Goal: Task Accomplishment & Management: Complete application form

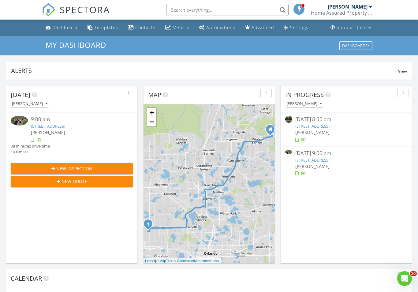
click at [405, 92] on div "button" at bounding box center [403, 93] width 6 height 4
click at [393, 112] on link "Refresh" at bounding box center [397, 106] width 32 height 15
click at [97, 169] on div "New Inspection" at bounding box center [72, 168] width 112 height 6
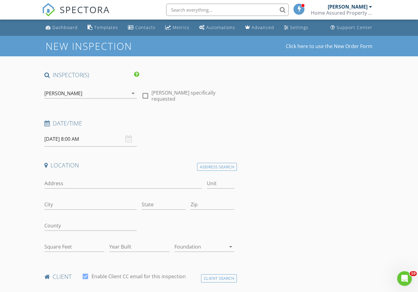
click at [152, 93] on label "Jimmie L Nelson III specifically requested" at bounding box center [192, 96] width 83 height 12
checkbox input "true"
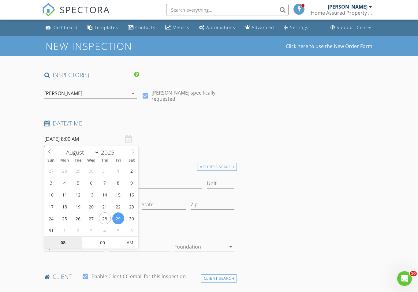
click at [63, 244] on input "08" at bounding box center [63, 243] width 38 height 12
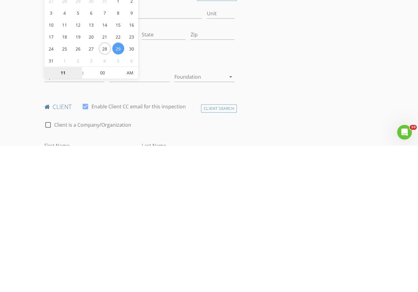
type input "11"
click at [104, 213] on input "00" at bounding box center [103, 219] width 38 height 12
type input "08/29/2025 11:00 AM"
type input "30"
type input "[DATE] 11:30 AM"
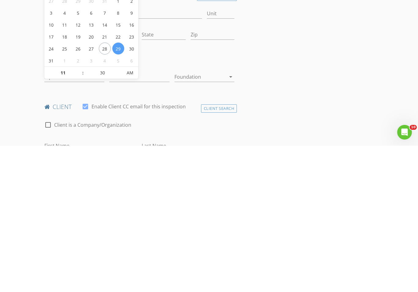
scroll to position [170, 0]
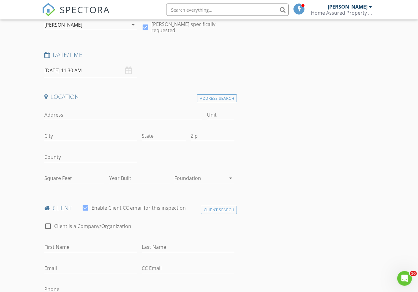
scroll to position [64, 0]
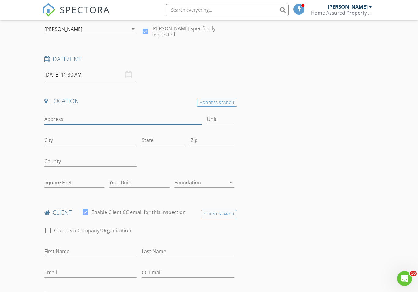
click at [60, 114] on input "Address" at bounding box center [123, 119] width 158 height 10
click at [57, 114] on input "Address" at bounding box center [123, 119] width 158 height 10
paste input "952 sonata ln Orlando fl 32825"
type input "952 sonata ln Orlando fl 32825"
click at [221, 101] on div "Address Search" at bounding box center [217, 102] width 40 height 8
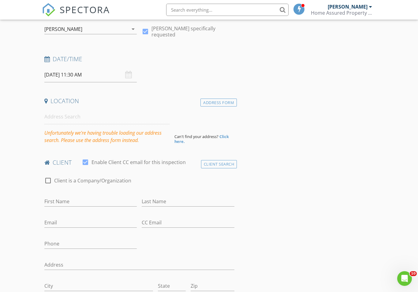
click at [223, 104] on div "Address Form" at bounding box center [218, 102] width 36 height 8
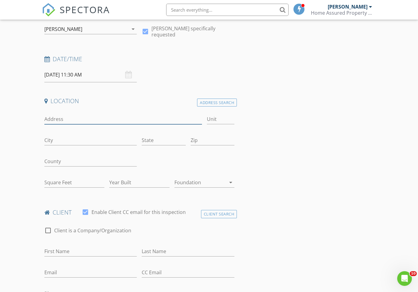
click at [69, 116] on input "Address" at bounding box center [123, 119] width 158 height 10
click at [72, 114] on input "Address" at bounding box center [123, 119] width 158 height 10
paste input "952 sonata ln Orlando fl 32825"
click at [61, 117] on input "952 sonata ln Orlando fl 32825" at bounding box center [123, 119] width 158 height 10
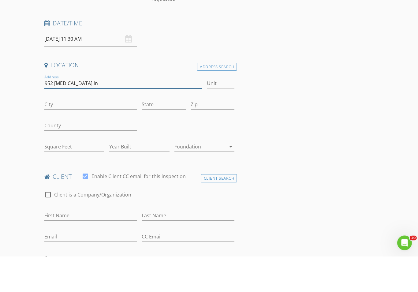
type input "952 Sonata ln"
click at [202, 135] on input "Zip" at bounding box center [213, 140] width 44 height 10
type input "32825"
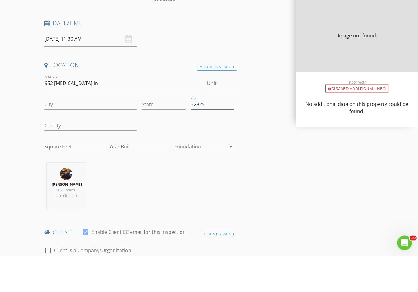
type input "ORLANDO"
type input "FL"
type input "1942"
type input "1968"
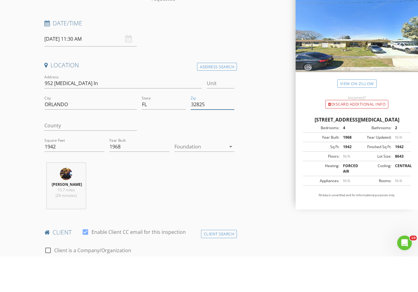
type input "32825"
click at [89, 114] on input "952 Sonata ln" at bounding box center [123, 119] width 158 height 10
type input "1942"
type input "1968"
click at [89, 114] on input "952 Sonata ln" at bounding box center [123, 119] width 158 height 10
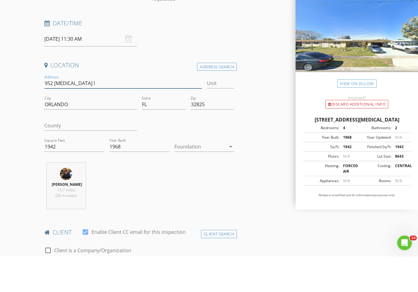
type input "952 Sonata"
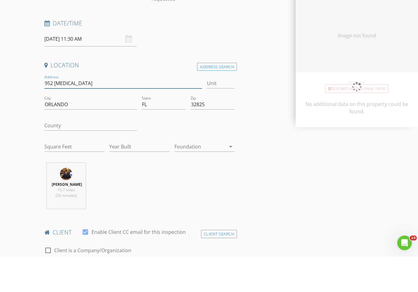
type input "1942"
type input "1968"
type input "952 Sonata L"
type input "1942"
type input "1968"
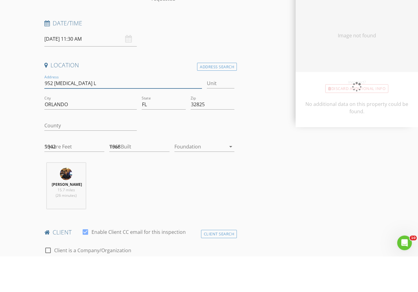
type input "952 [MEDICAL_DATA] Ln"
type input "1942"
type input "1968"
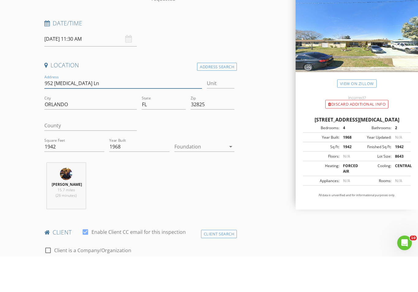
type input "952 [MEDICAL_DATA] Ln"
click at [87, 156] on input "County" at bounding box center [90, 161] width 93 height 10
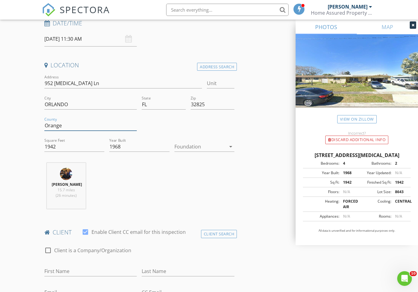
type input "Orange"
click at [232, 147] on icon "arrow_drop_down" at bounding box center [230, 146] width 7 height 7
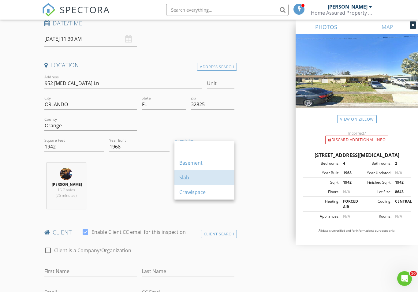
click at [185, 177] on div "Slab" at bounding box center [204, 177] width 50 height 7
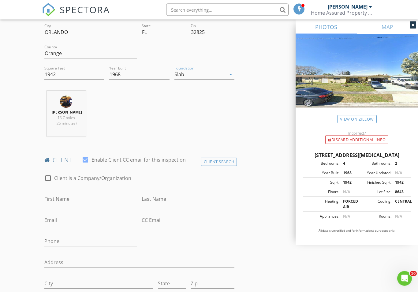
scroll to position [172, 0]
click at [108, 203] on input "First Name" at bounding box center [90, 199] width 93 height 10
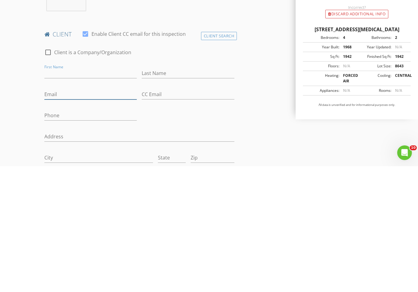
click at [53, 215] on input "Email" at bounding box center [90, 220] width 93 height 10
click at [57, 215] on input "Email" at bounding box center [90, 220] width 93 height 10
paste input "[EMAIL_ADDRESS][DOMAIN_NAME]"
type input "[EMAIL_ADDRESS][DOMAIN_NAME]"
click at [73, 236] on input "Phone" at bounding box center [90, 241] width 93 height 10
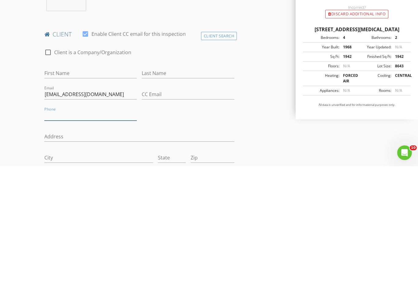
click at [66, 236] on input "Phone" at bounding box center [90, 241] width 93 height 10
paste input "[PHONE_NUMBER]"
type input "[PHONE_NUMBER]"
click at [102, 194] on input "First Name" at bounding box center [90, 199] width 93 height 10
type input "[PERSON_NAME]"
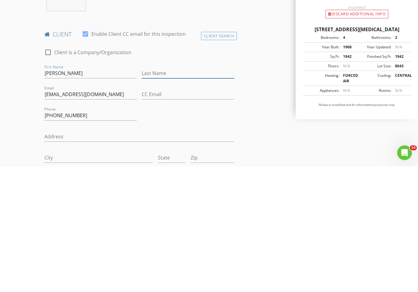
click at [177, 194] on input "Last Name" at bounding box center [188, 199] width 93 height 10
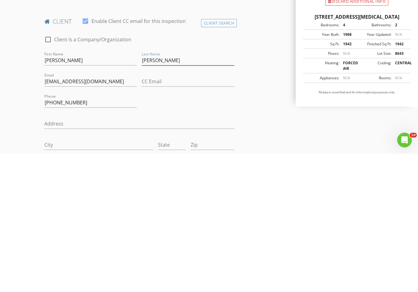
type input "[PERSON_NAME]"
click at [45, 257] on input "Address" at bounding box center [139, 262] width 190 height 10
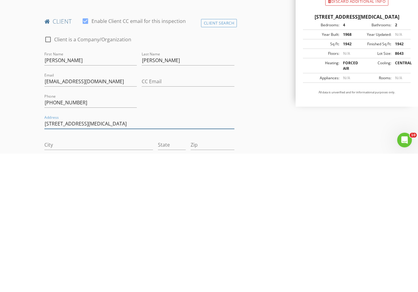
type input "[STREET_ADDRESS][MEDICAL_DATA]"
click at [114, 278] on input "City" at bounding box center [98, 283] width 109 height 10
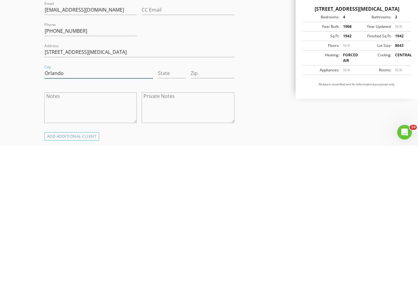
type input "Orlando"
click at [170, 214] on input "State" at bounding box center [172, 219] width 28 height 10
type input "FL"
click at [210, 214] on input "Zip" at bounding box center [213, 219] width 44 height 10
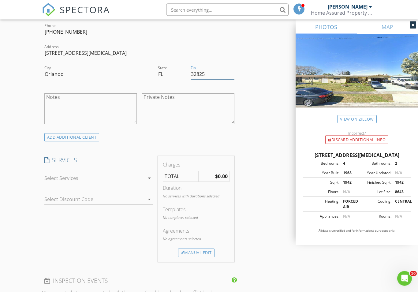
scroll to position [381, 0]
type input "32825"
click at [202, 257] on div "Manual Edit" at bounding box center [196, 252] width 36 height 9
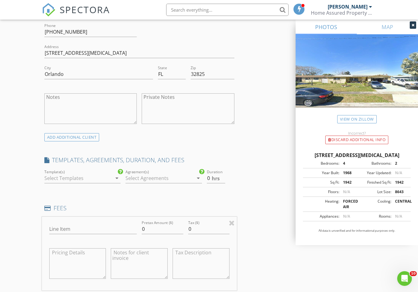
click at [115, 181] on icon "arrow_drop_down" at bounding box center [116, 177] width 7 height 7
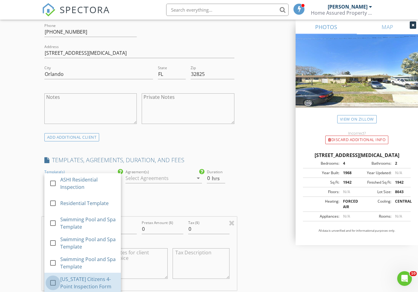
click at [56, 284] on div at bounding box center [53, 282] width 10 height 10
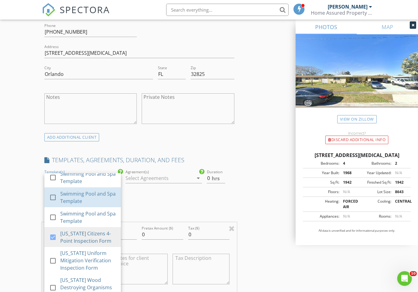
scroll to position [46, 0]
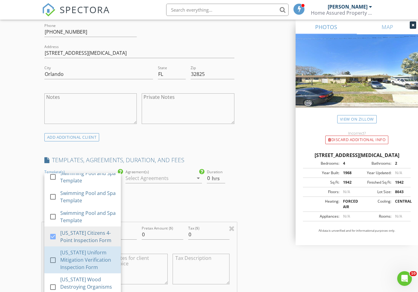
click at [58, 260] on div "check_box_outline_blank" at bounding box center [54, 259] width 11 height 7
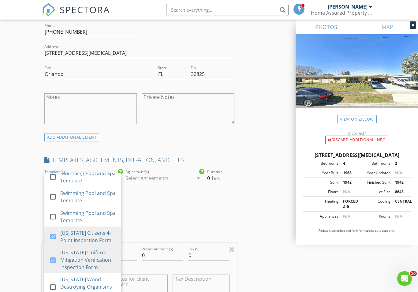
click at [250, 226] on div "INSPECTOR(S) check_box Jimmie L Nelson III PRIMARY Jimmie L Nelson III arrow_dr…" at bounding box center [209, 267] width 334 height 1154
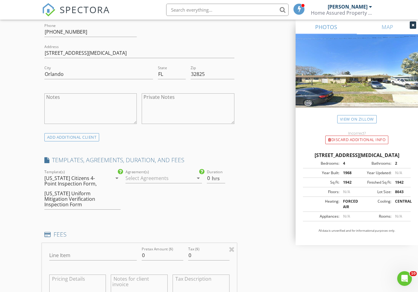
click at [197, 182] on icon "arrow_drop_down" at bounding box center [198, 177] width 7 height 7
click at [132, 188] on div at bounding box center [134, 183] width 10 height 10
click at [211, 181] on input "0" at bounding box center [216, 178] width 18 height 10
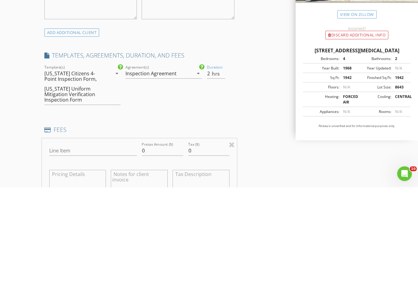
scroll to position [486, 0]
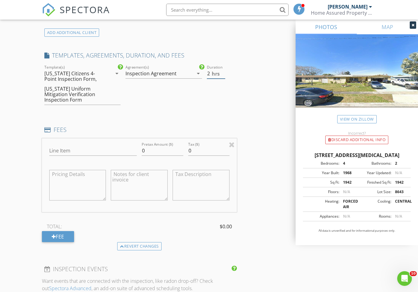
type input "2"
click at [129, 153] on input "Line Item" at bounding box center [93, 151] width 88 height 10
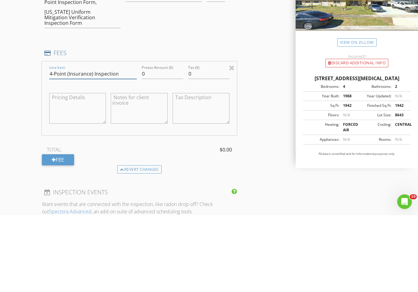
click at [124, 146] on input "4-Point (Insurance) Inspection" at bounding box center [93, 151] width 88 height 10
click at [127, 146] on input "4-Point (Insurance) Inspection" at bounding box center [93, 151] width 88 height 10
type input "4-Point (Insurance) Inspection"
click at [68, 170] on textarea at bounding box center [77, 185] width 57 height 31
click at [66, 170] on textarea at bounding box center [77, 185] width 57 height 31
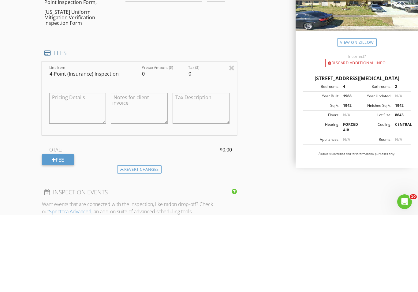
click at [70, 170] on textarea at bounding box center [77, 185] width 57 height 31
paste textarea "4-Point (Insurance) Inspection"
type textarea "4-Point (Insurance) Inspection: $100.00"
click at [152, 146] on input "0" at bounding box center [162, 151] width 41 height 10
type input "100"
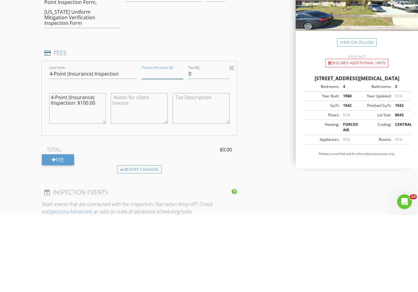
type input "100.0"
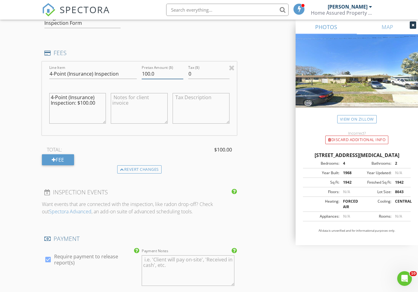
click at [165, 79] on input "100.0" at bounding box center [162, 74] width 41 height 10
type input "150"
type input "150.0"
click at [93, 112] on textarea "4-Point (Insurance) Inspection: $100.00" at bounding box center [77, 108] width 57 height 31
click at [85, 106] on textarea "4-Point (Insurance) Inspection: $100.00" at bounding box center [77, 108] width 57 height 31
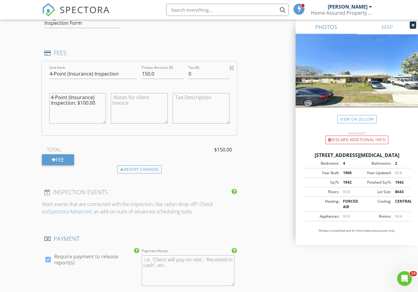
click at [87, 104] on textarea "4-Point (Insurance) Inspection: $100.00" at bounding box center [77, 108] width 57 height 31
type textarea "4-Point (Insurance) Inspection: $150.00"
click at [66, 161] on div "Fee" at bounding box center [58, 159] width 32 height 11
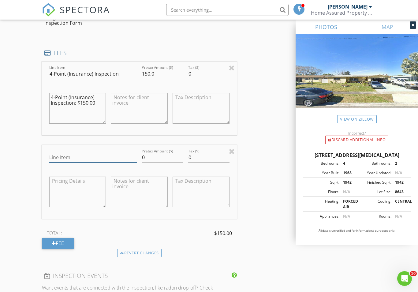
click at [95, 160] on input "Line Item" at bounding box center [93, 157] width 88 height 10
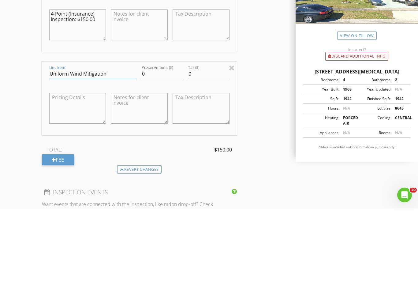
type input "Uniform Wind Mitigation"
click at [76, 176] on textarea at bounding box center [77, 191] width 57 height 31
click at [73, 176] on textarea at bounding box center [77, 191] width 57 height 31
click at [77, 176] on textarea at bounding box center [77, 191] width 57 height 31
paste textarea "Uniform Wind Mitigation"
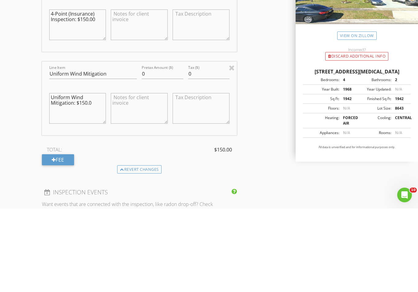
type textarea "Uniform Wind Mitigation: $150.0"
click at [153, 152] on input "0" at bounding box center [162, 157] width 41 height 10
type input "150"
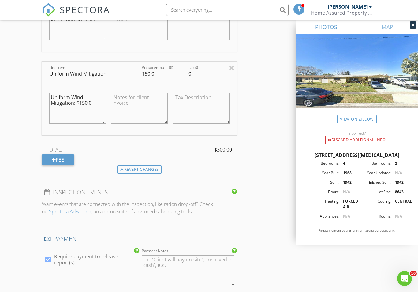
type input "150.0"
click at [92, 106] on textarea "Uniform Wind Mitigation: $150.0" at bounding box center [77, 108] width 57 height 31
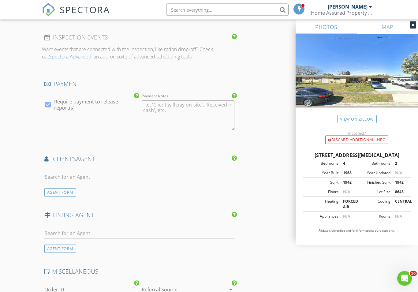
scroll to position [801, 0]
type textarea "Uniform Wind Mitigation: $150.00"
click at [183, 181] on input "text" at bounding box center [139, 177] width 190 height 10
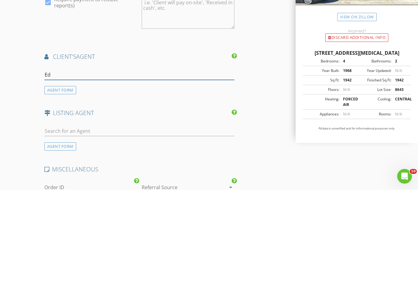
type input "Edd"
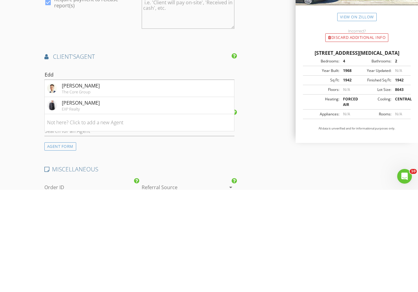
click at [77, 201] on div "[PERSON_NAME]" at bounding box center [81, 204] width 38 height 7
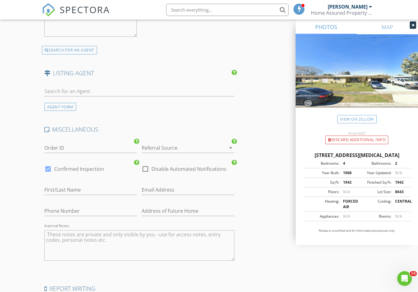
scroll to position [1139, 0]
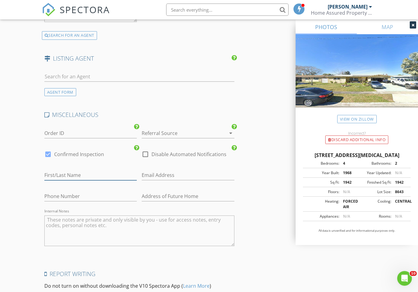
click at [52, 180] on input "text" at bounding box center [90, 175] width 93 height 10
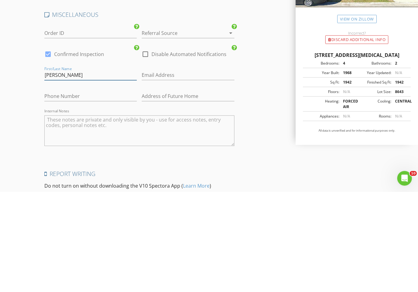
type input "[PERSON_NAME]"
click at [157, 170] on input "text" at bounding box center [188, 175] width 93 height 10
click at [155, 170] on input "text" at bounding box center [188, 175] width 93 height 10
paste input "[EMAIL_ADDRESS][DOMAIN_NAME]"
type input "[EMAIL_ADDRESS][DOMAIN_NAME]"
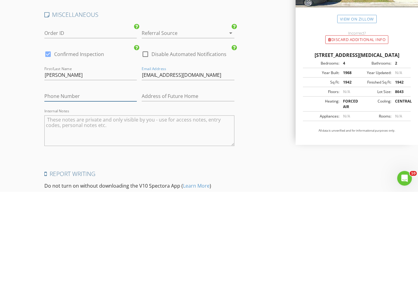
click at [53, 191] on input "text" at bounding box center [90, 196] width 93 height 10
click at [55, 191] on input "text" at bounding box center [90, 196] width 93 height 10
paste input "[PHONE_NUMBER]"
type input "[PHONE_NUMBER]"
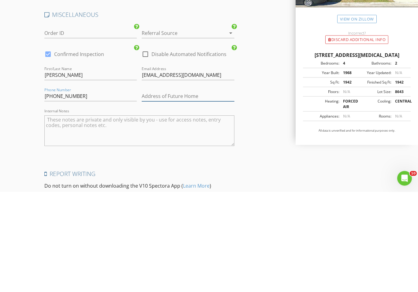
click at [152, 191] on input "text" at bounding box center [188, 196] width 93 height 10
click at [151, 191] on input "text" at bounding box center [188, 196] width 93 height 10
paste input "952 sonata ln Orlando fl 32825"
click at [158, 191] on input "952 sonata ln Orlando fl 32825" at bounding box center [188, 196] width 93 height 10
click at [173, 191] on input "952 Sonata ln Orlando fl 32825" at bounding box center [188, 196] width 93 height 10
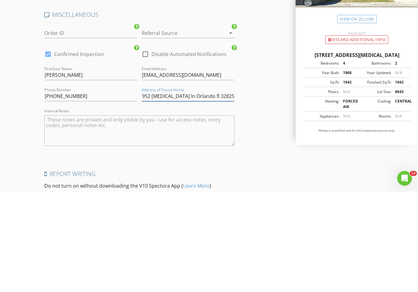
click at [172, 191] on input "952 Sonata ln Orlando fl 32825" at bounding box center [188, 196] width 93 height 10
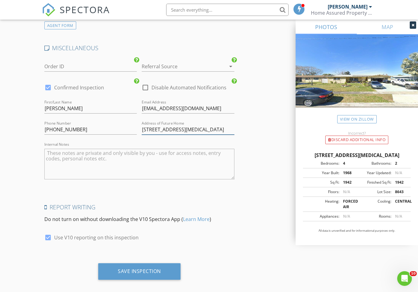
type input "[STREET_ADDRESS][MEDICAL_DATA]"
click at [150, 274] on div "Save Inspection" at bounding box center [139, 271] width 43 height 6
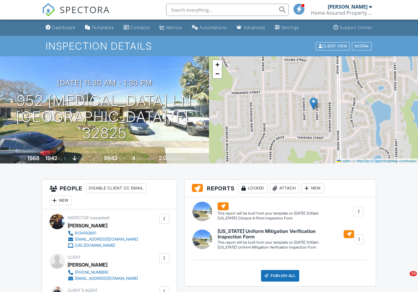
click at [360, 213] on div at bounding box center [358, 211] width 6 height 6
click at [354, 230] on div "Build Now" at bounding box center [346, 228] width 30 height 7
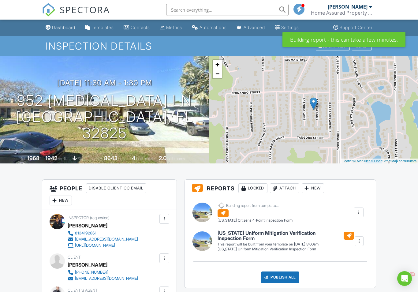
click at [361, 242] on div at bounding box center [359, 241] width 6 height 6
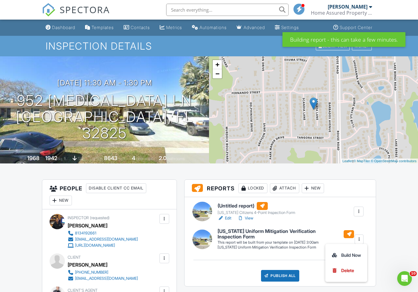
click at [348, 253] on div "Build Now" at bounding box center [346, 254] width 30 height 7
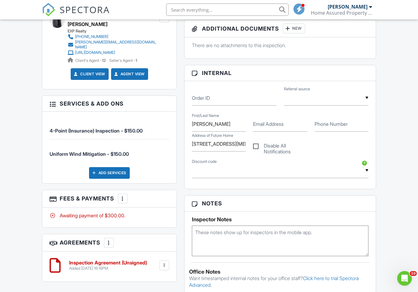
scroll to position [274, 0]
click at [325, 122] on label "Phone Number" at bounding box center [330, 124] width 33 height 7
click at [325, 122] on input "Phone Number" at bounding box center [341, 124] width 54 height 15
paste input "[PHONE_NUMBER]"
type input "[PHONE_NUMBER]"
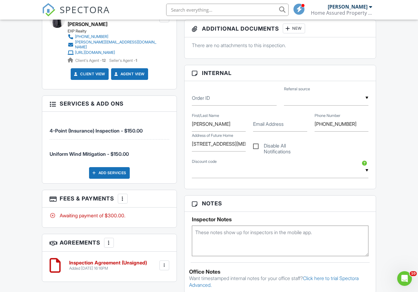
click at [262, 122] on label "Email Address" at bounding box center [268, 124] width 31 height 7
click at [262, 122] on input "Email Address" at bounding box center [280, 124] width 54 height 15
paste input "[EMAIL_ADDRESS][DOMAIN_NAME]"
type input "[EMAIL_ADDRESS][DOMAIN_NAME]"
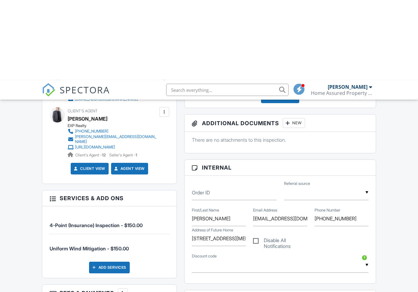
scroll to position [0, 0]
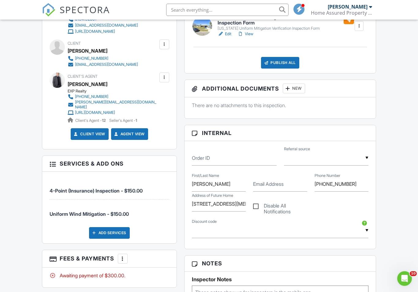
click at [265, 180] on label "Email Address" at bounding box center [268, 183] width 31 height 7
click at [265, 180] on input "Email Address" at bounding box center [280, 183] width 54 height 15
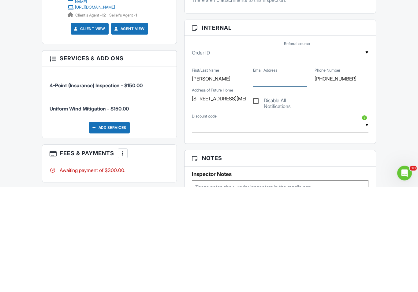
paste input "[EMAIL_ADDRESS][DOMAIN_NAME]"
type input "[EMAIL_ADDRESS][DOMAIN_NAME]"
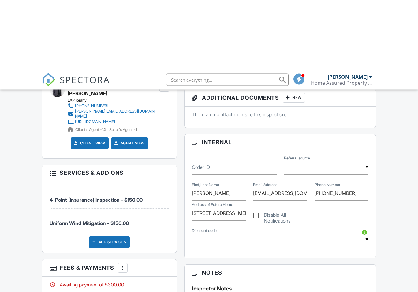
scroll to position [0, 0]
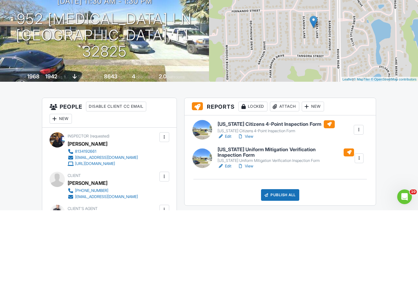
scroll to position [235, 0]
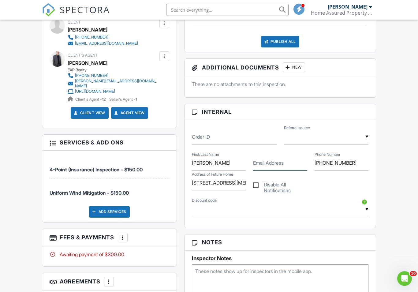
click at [265, 166] on input "Email Address" at bounding box center [280, 162] width 54 height 15
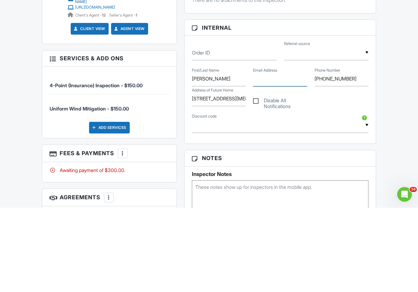
click at [264, 155] on input "Email Address" at bounding box center [280, 162] width 54 height 15
paste input "[EMAIL_ADDRESS][DOMAIN_NAME]"
type input "[EMAIL_ADDRESS][DOMAIN_NAME]"
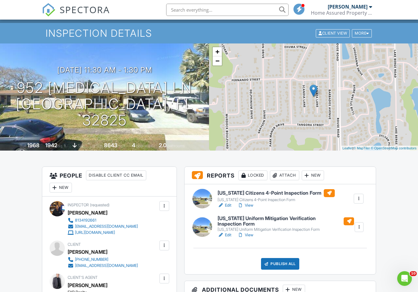
scroll to position [0, 0]
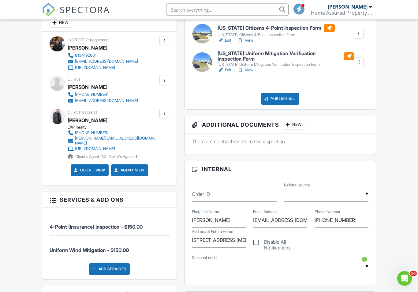
scroll to position [174, 0]
